Goal: Navigation & Orientation: Find specific page/section

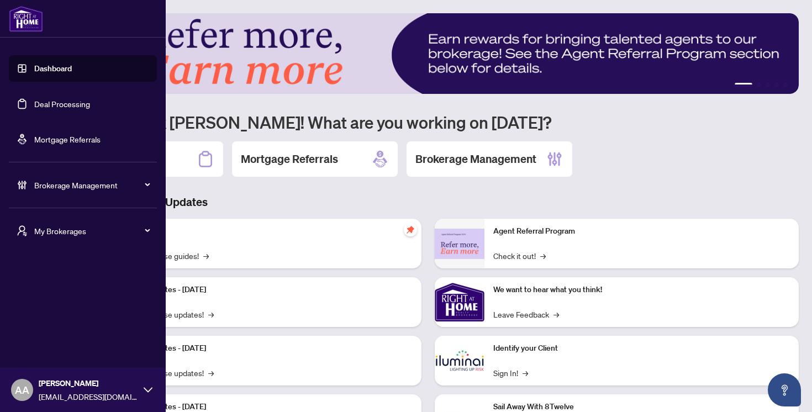
click at [61, 230] on span "My Brokerages" at bounding box center [91, 231] width 115 height 12
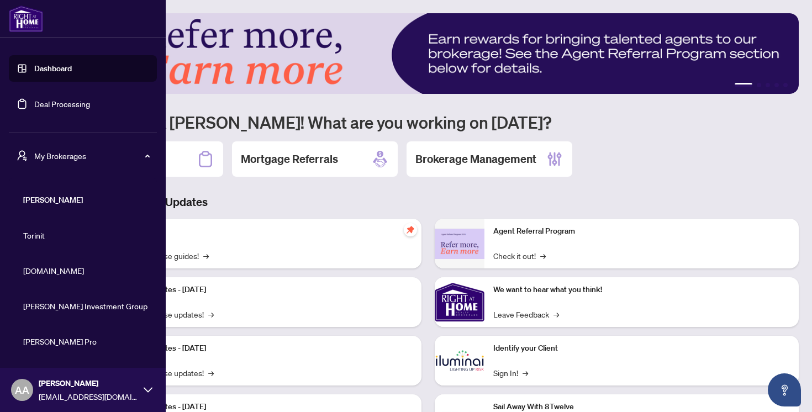
click at [44, 269] on span "Property.ca" at bounding box center [86, 271] width 126 height 12
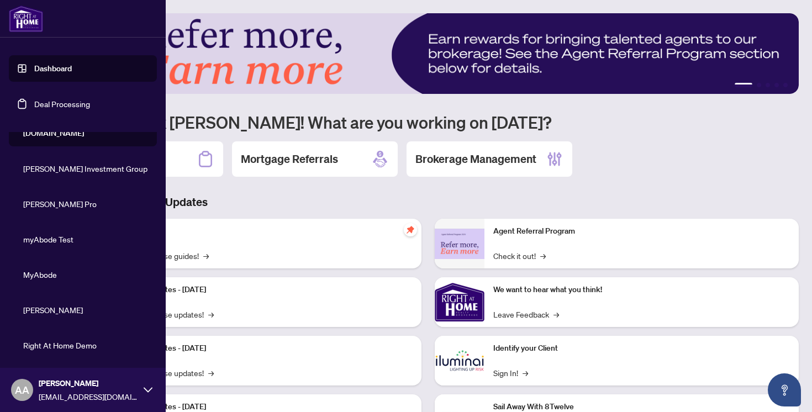
scroll to position [208, 0]
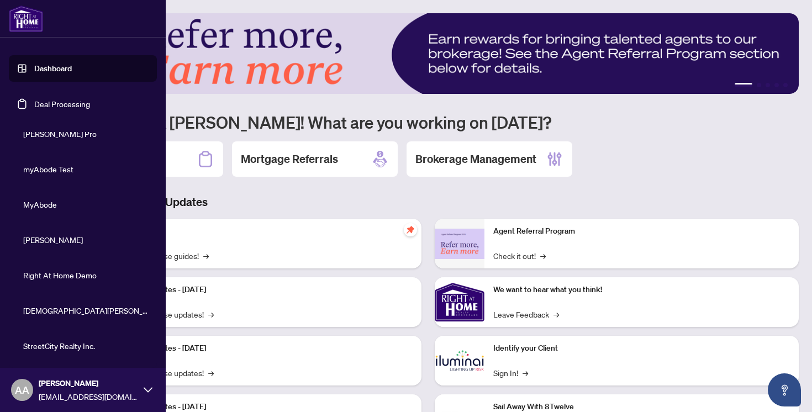
click at [69, 347] on span "StreetCity Realty Inc." at bounding box center [86, 346] width 126 height 12
